Goal: Use online tool/utility: Utilize a website feature to perform a specific function

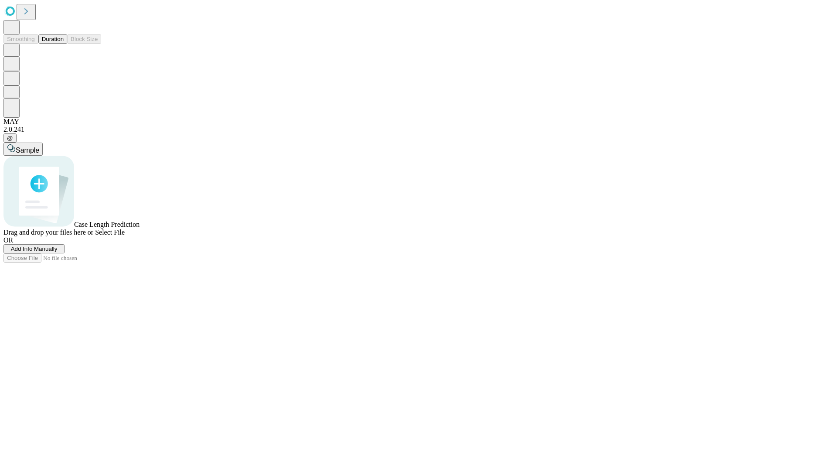
click at [125, 236] on span "Select File" at bounding box center [110, 231] width 30 height 7
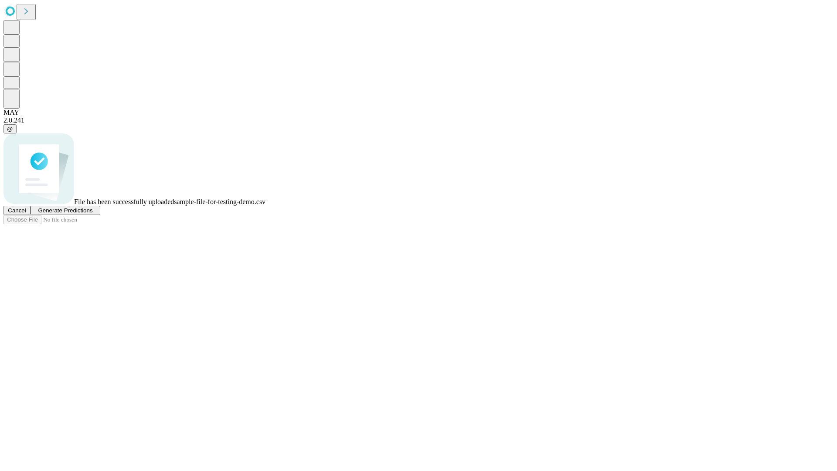
click at [92, 214] on span "Generate Predictions" at bounding box center [65, 210] width 54 height 7
